Goal: Information Seeking & Learning: Learn about a topic

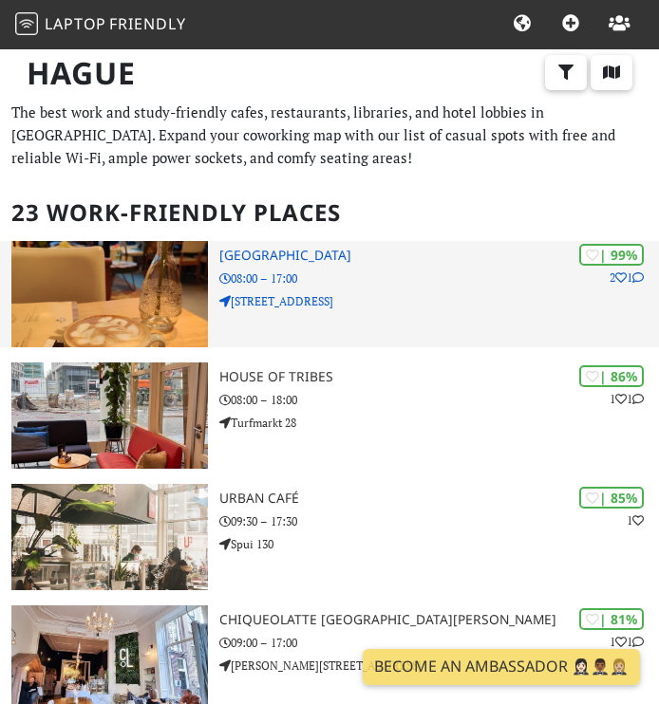
click at [140, 297] on img at bounding box center [109, 294] width 196 height 106
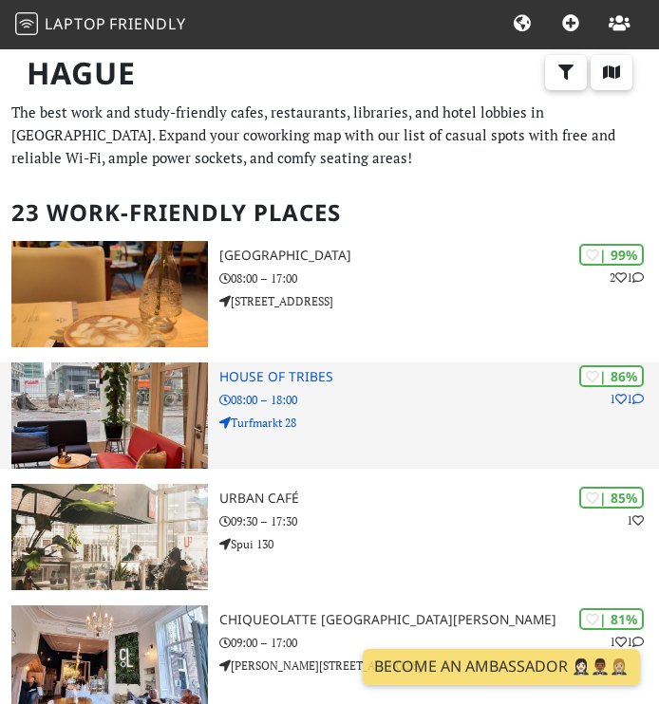
click at [149, 392] on img at bounding box center [109, 416] width 196 height 106
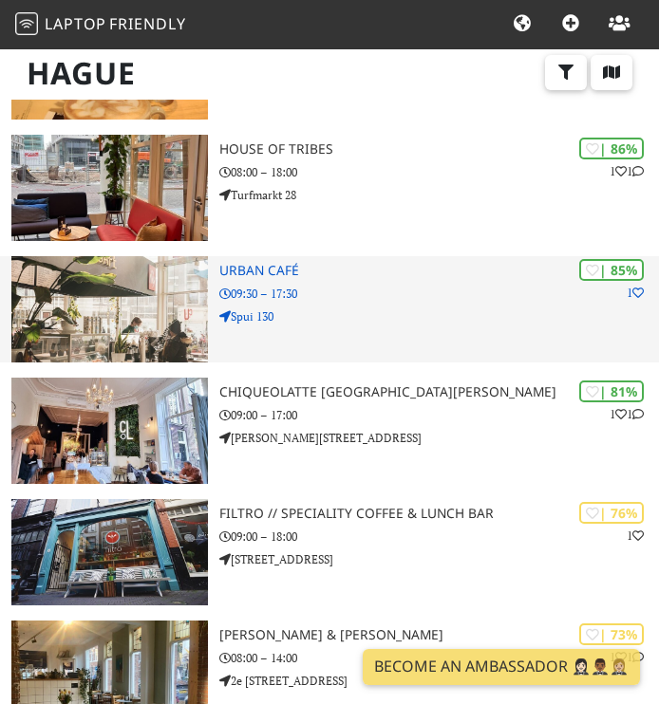
scroll to position [231, 0]
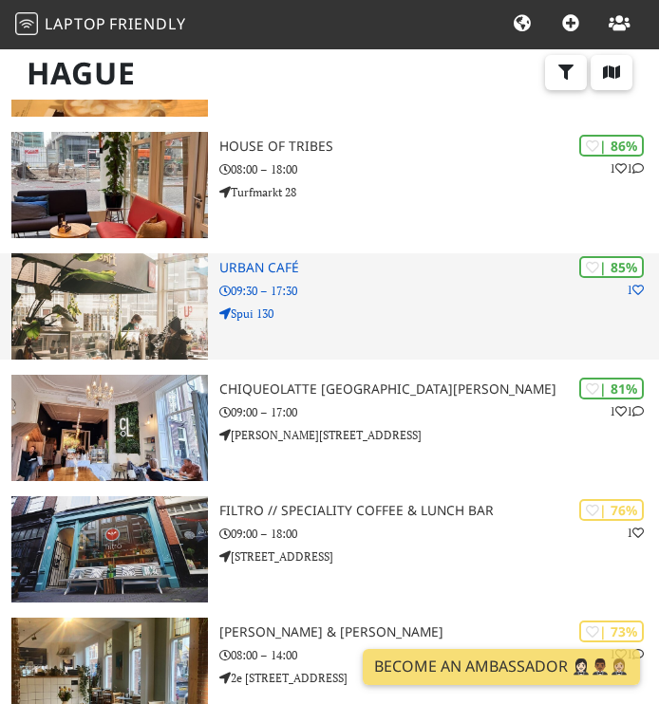
click at [132, 313] on img at bounding box center [109, 306] width 196 height 106
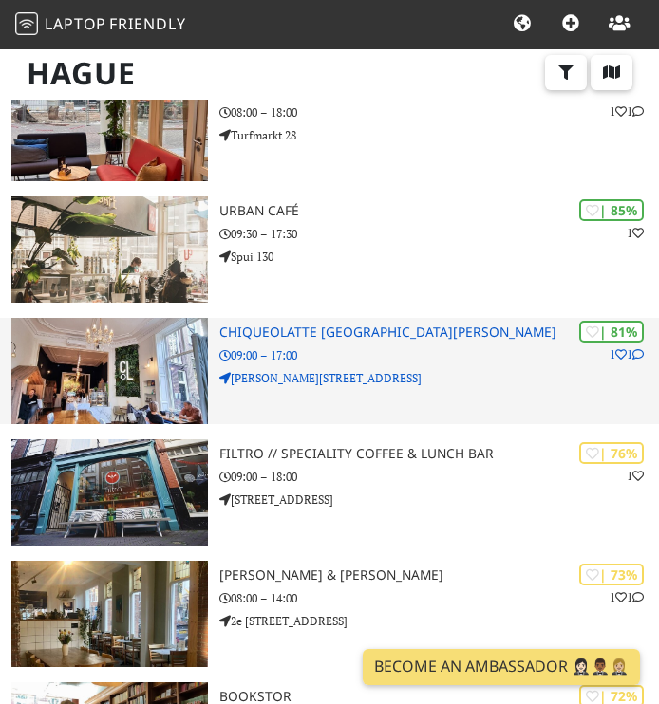
scroll to position [296, 0]
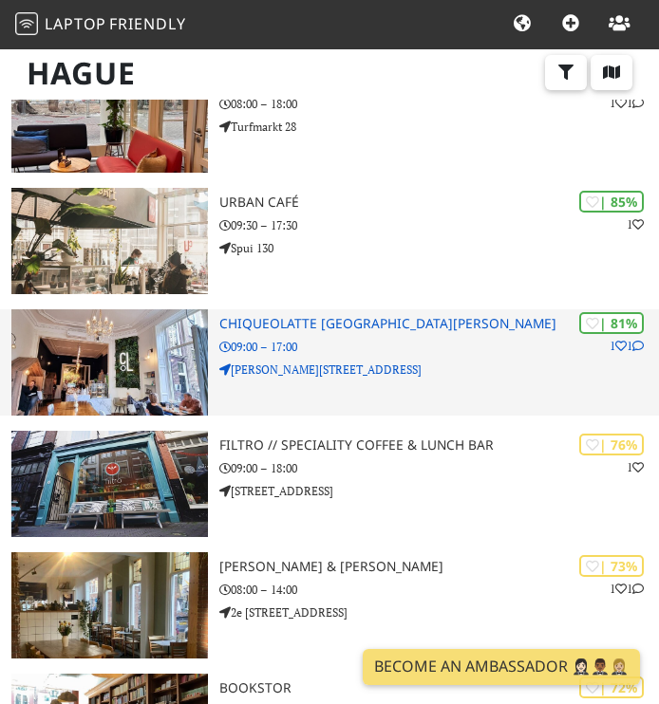
click at [150, 370] on img at bounding box center [109, 362] width 196 height 106
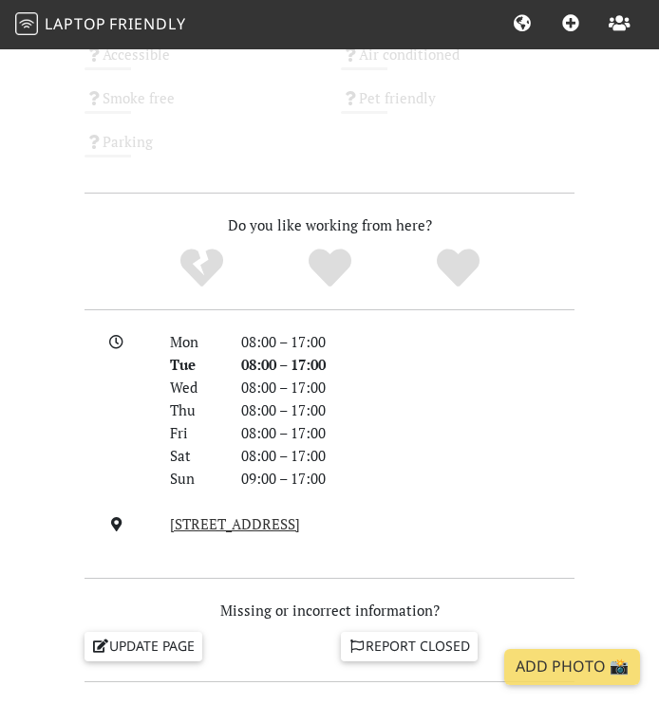
scroll to position [1576, 0]
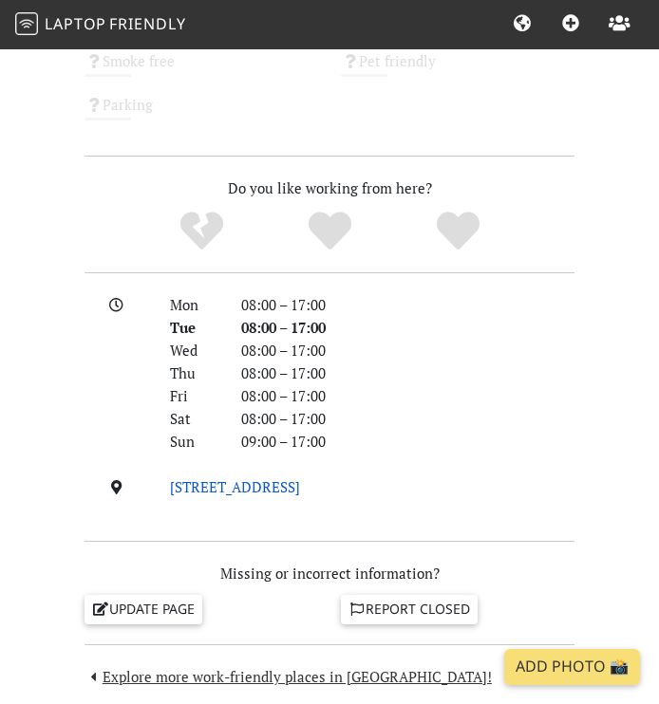
click at [300, 491] on link "Frederikstraat 66, 2514 LL, Hague" at bounding box center [235, 486] width 130 height 19
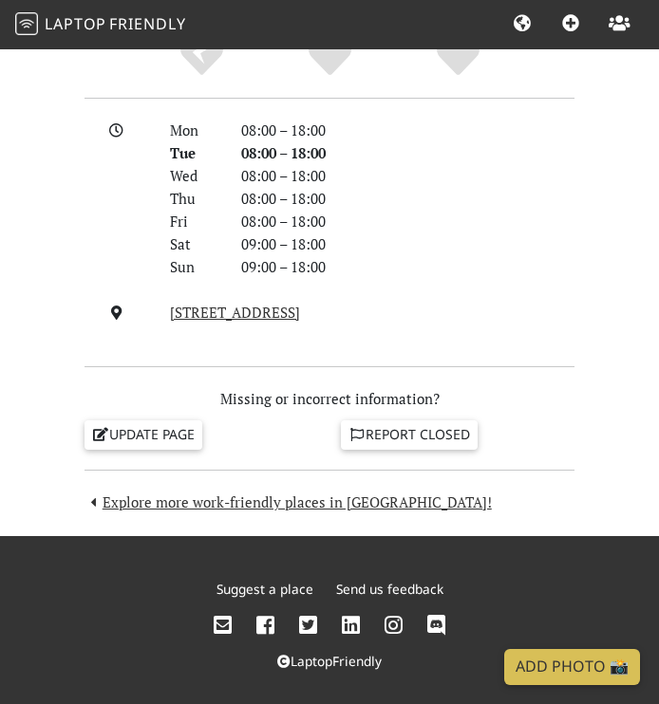
scroll to position [1762, 0]
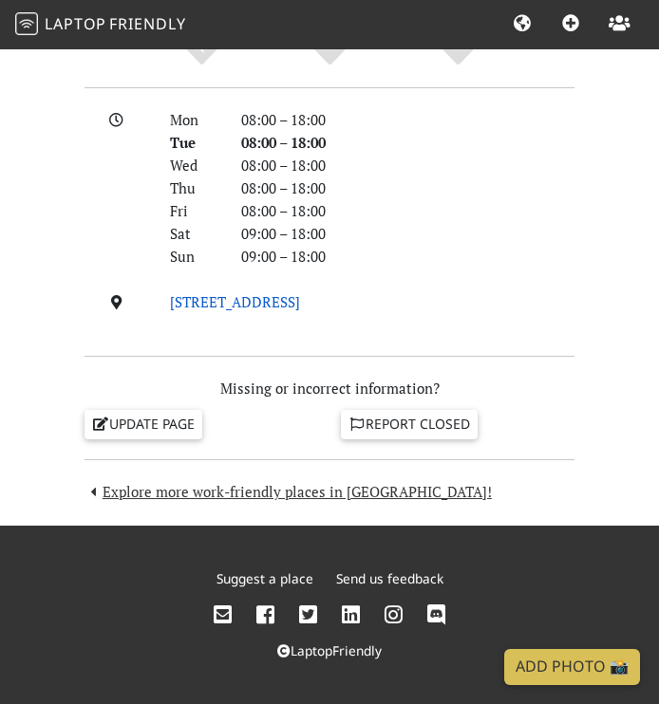
click at [290, 304] on link "[STREET_ADDRESS]" at bounding box center [235, 301] width 130 height 19
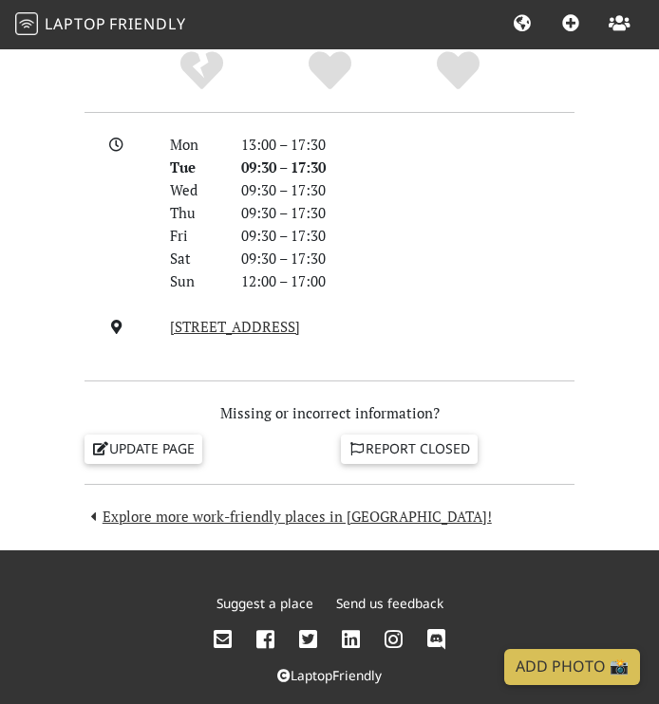
scroll to position [1627, 0]
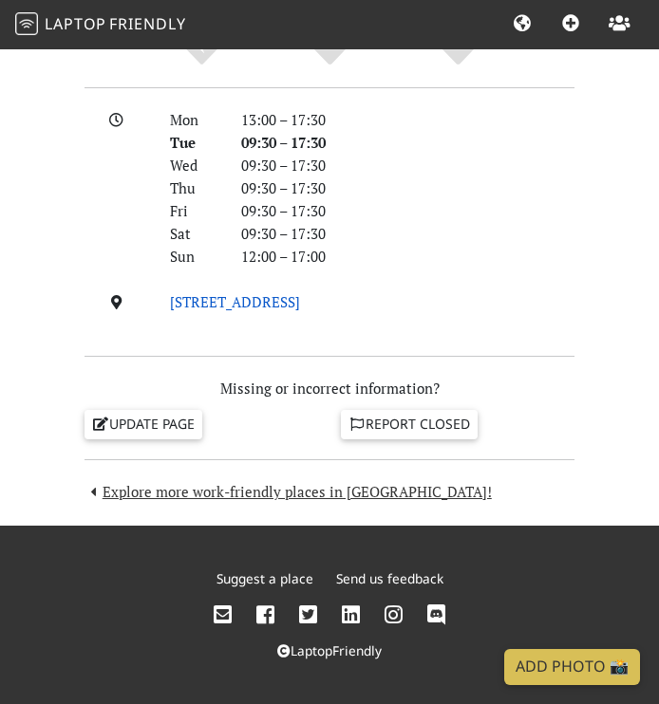
click at [295, 302] on link "[STREET_ADDRESS]" at bounding box center [235, 301] width 130 height 19
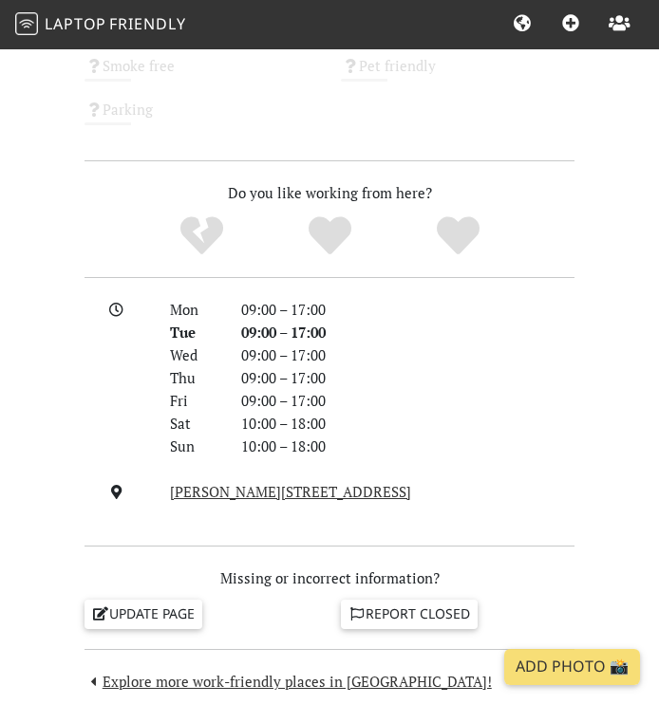
scroll to position [1572, 0]
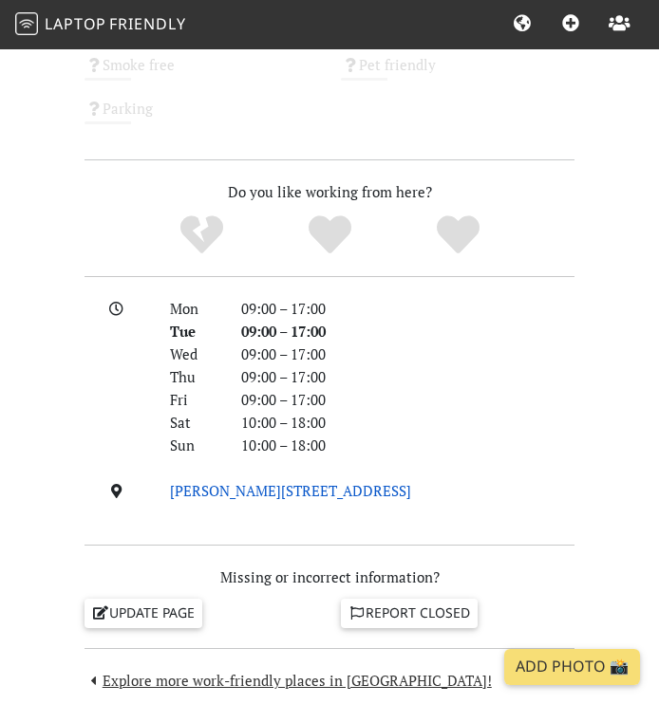
click at [277, 496] on link "Lange Voorhout 58 B, 2514 EG, Hague" at bounding box center [290, 490] width 241 height 19
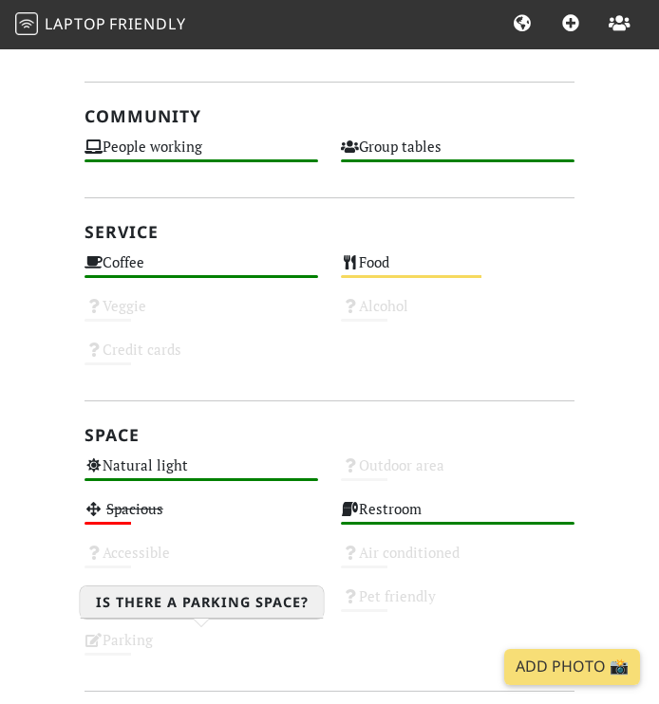
scroll to position [985, 0]
